Goal: Task Accomplishment & Management: Manage account settings

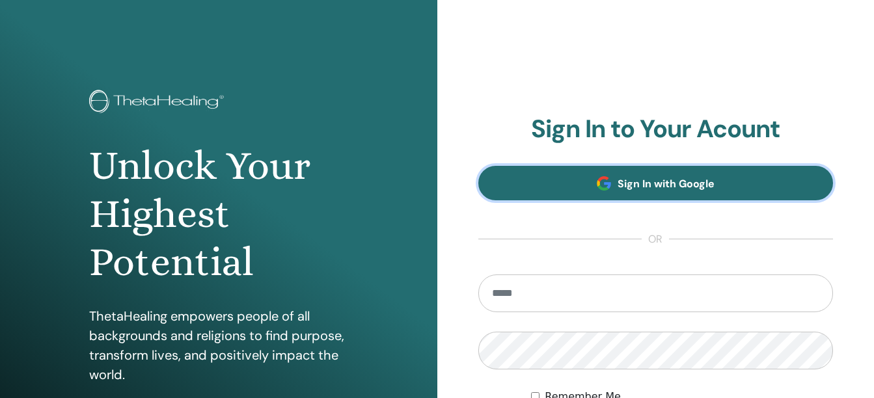
click at [702, 184] on span "Sign In with Google" at bounding box center [666, 184] width 97 height 14
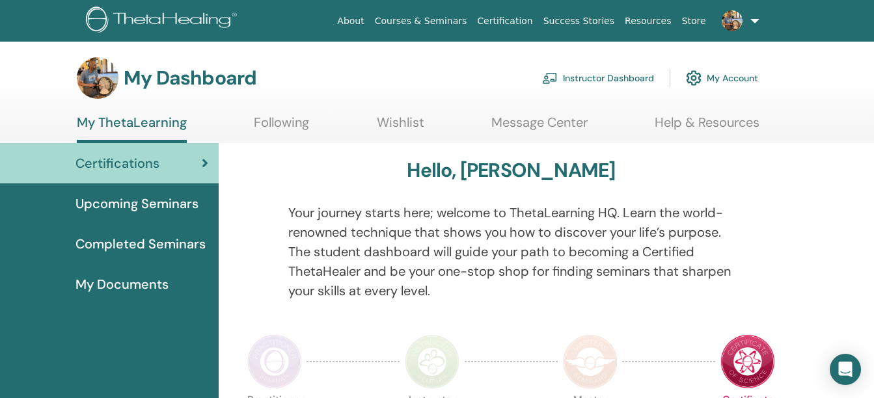
click at [595, 72] on link "Instructor Dashboard" at bounding box center [598, 78] width 112 height 29
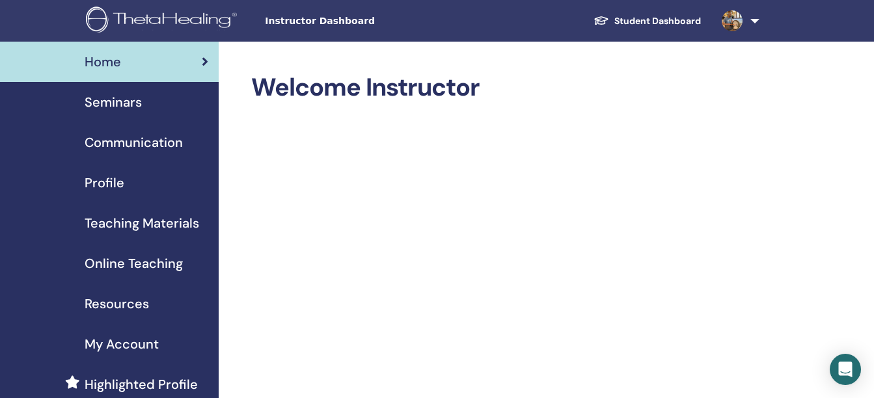
click at [128, 100] on span "Seminars" at bounding box center [113, 102] width 57 height 20
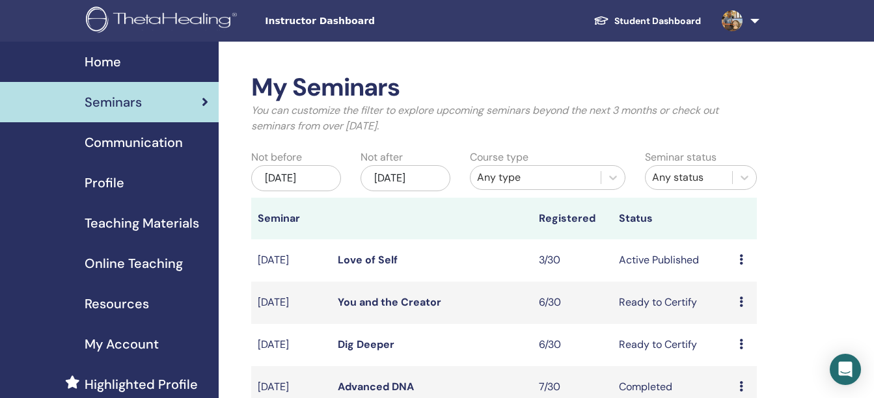
click at [358, 258] on link "Love of Self" at bounding box center [368, 260] width 60 height 14
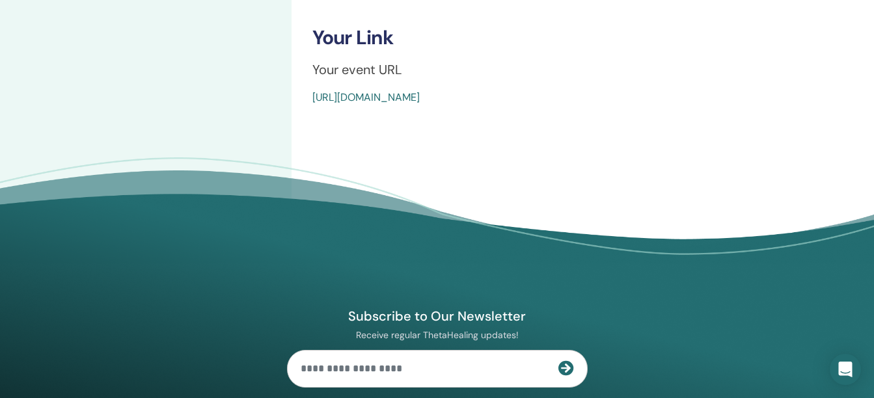
scroll to position [764, 0]
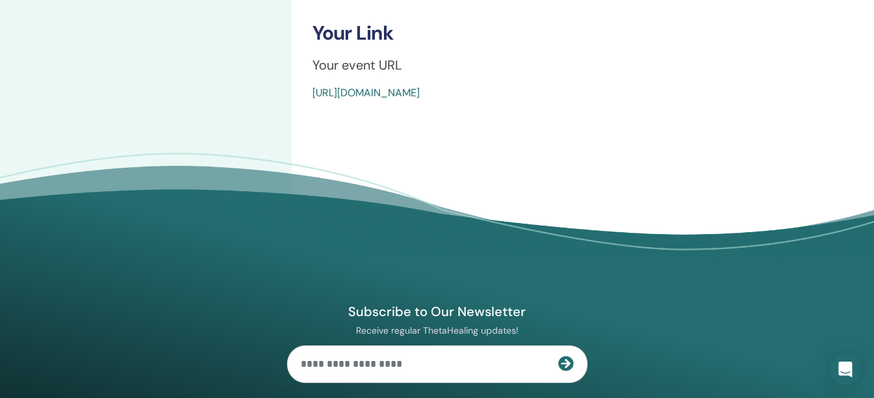
drag, startPoint x: 614, startPoint y: 94, endPoint x: 297, endPoint y: 90, distance: 317.0
copy link "[URL][DOMAIN_NAME]"
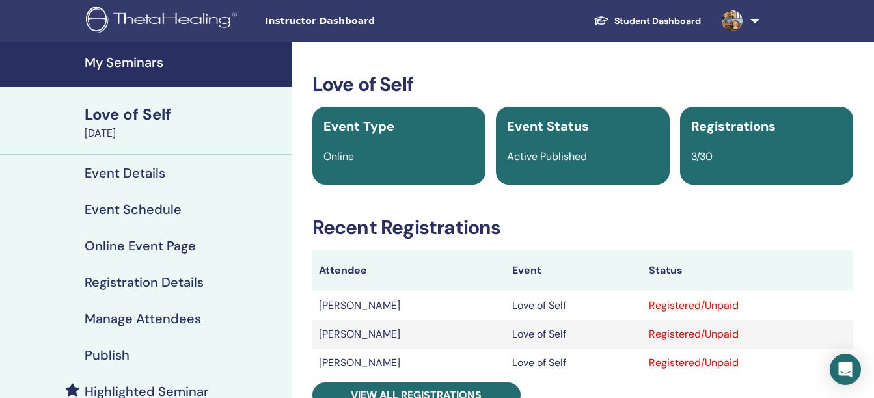
click at [786, 84] on h3 "Love of Self" at bounding box center [582, 84] width 541 height 23
click at [510, 220] on h3 "Recent Registrations" at bounding box center [582, 227] width 541 height 23
